Goal: Find specific page/section

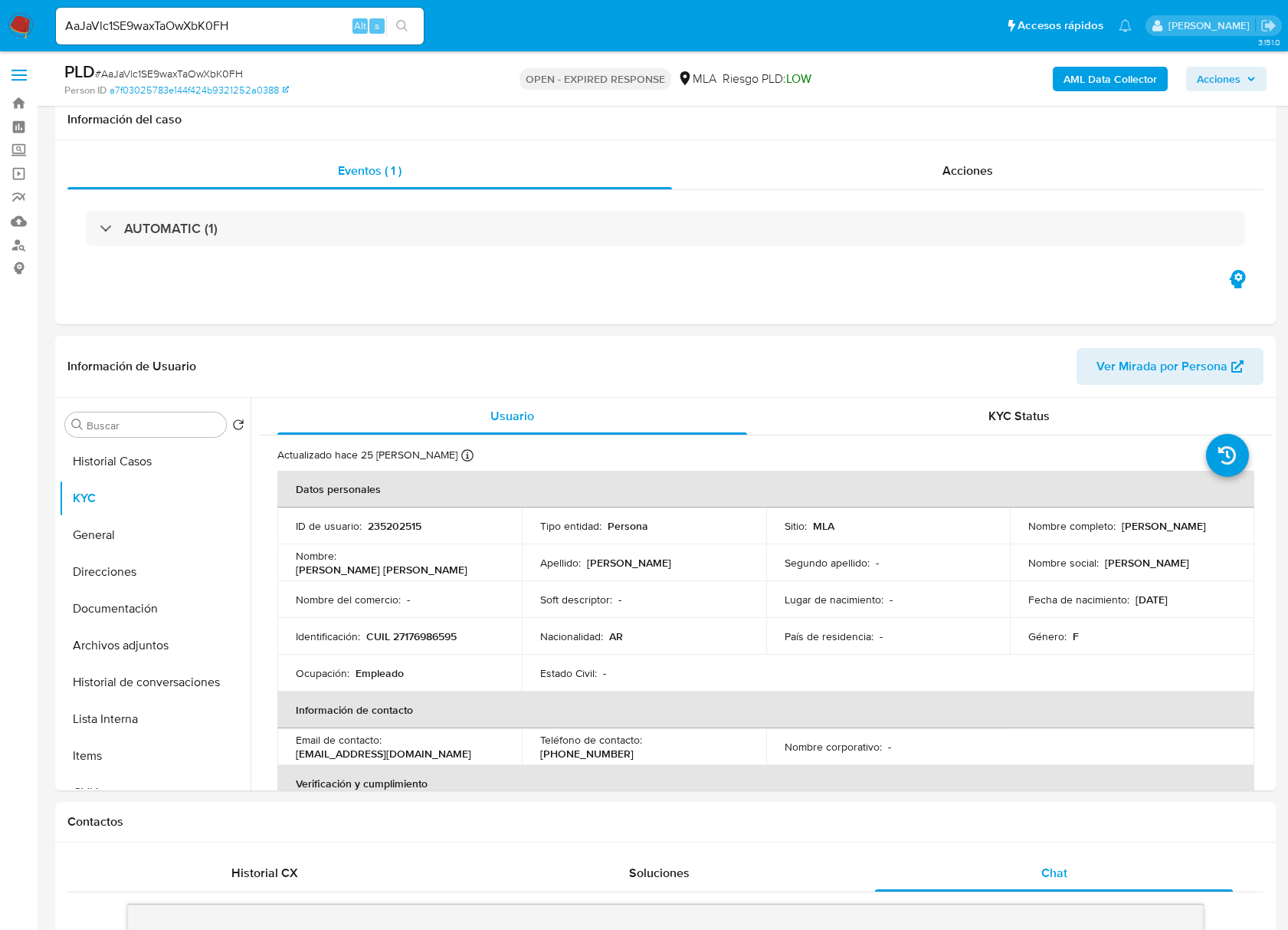
select select "10"
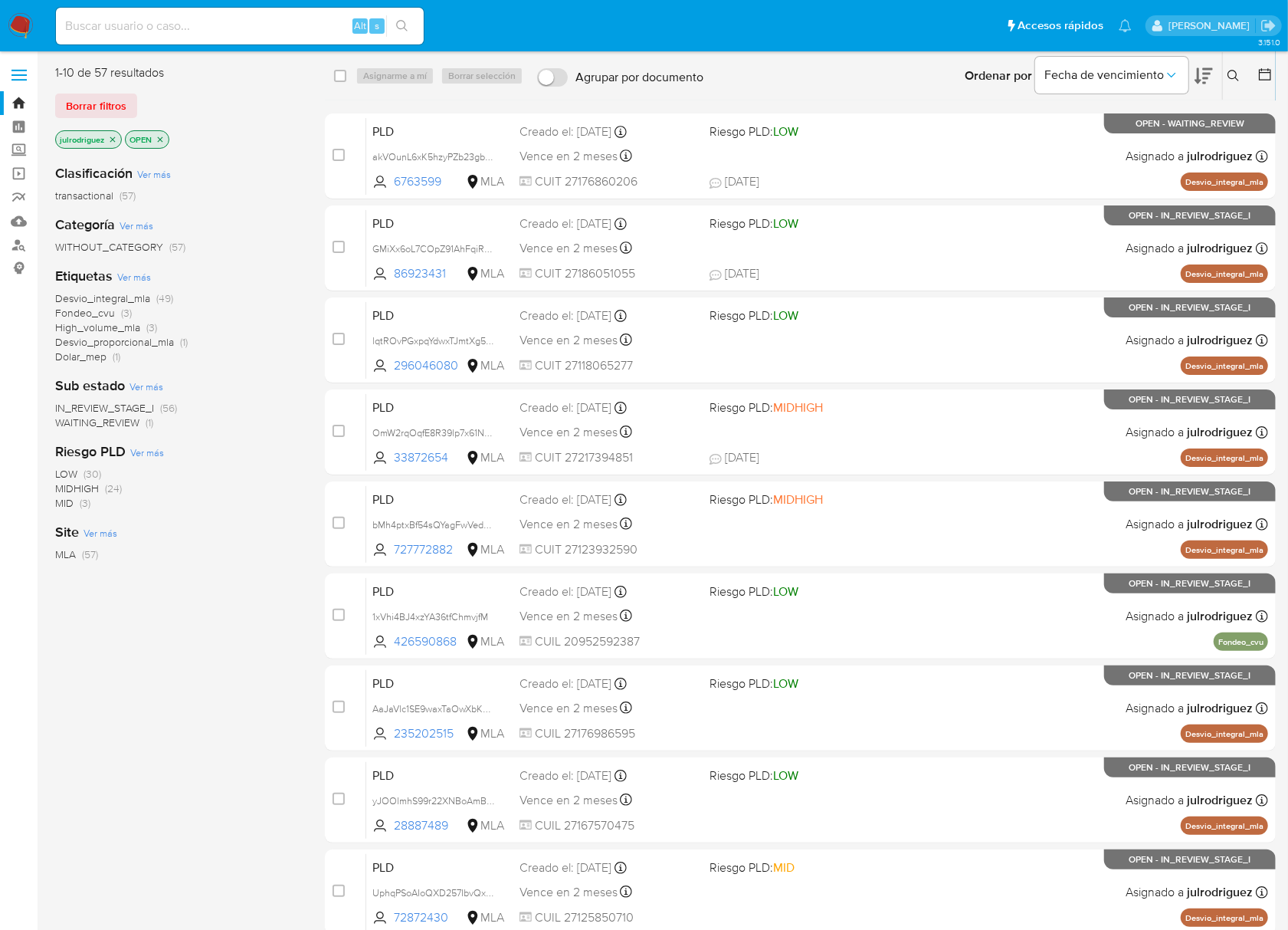
click at [235, 25] on input at bounding box center [240, 25] width 368 height 20
paste input "AaJaVlc1SE9waxTaOwXbK0FH"
type input "AaJaVlc1SE9waxTaOwXbK0FH"
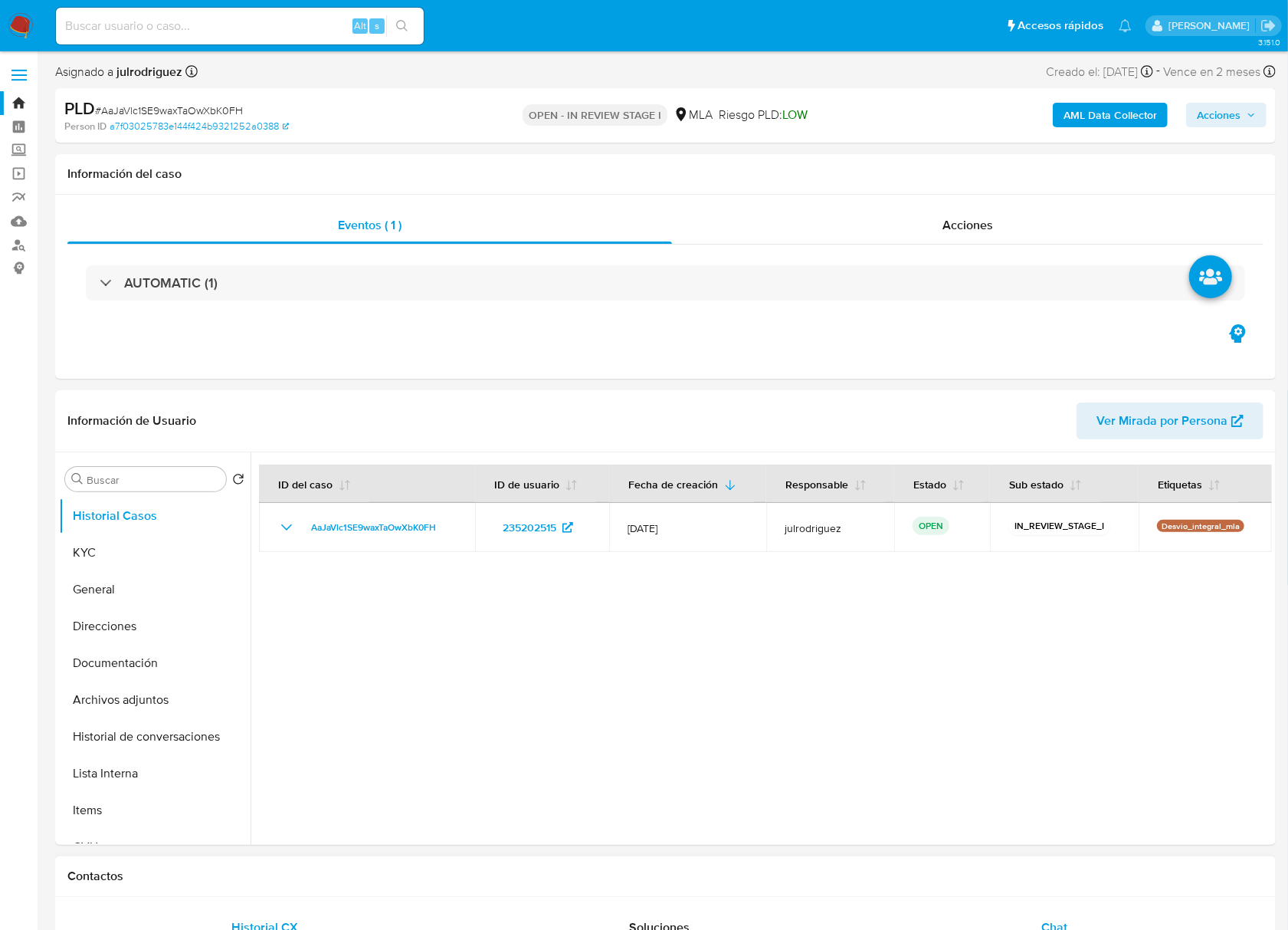
select select "10"
click at [779, 713] on div at bounding box center [761, 648] width 1022 height 393
